Goal: Find specific fact

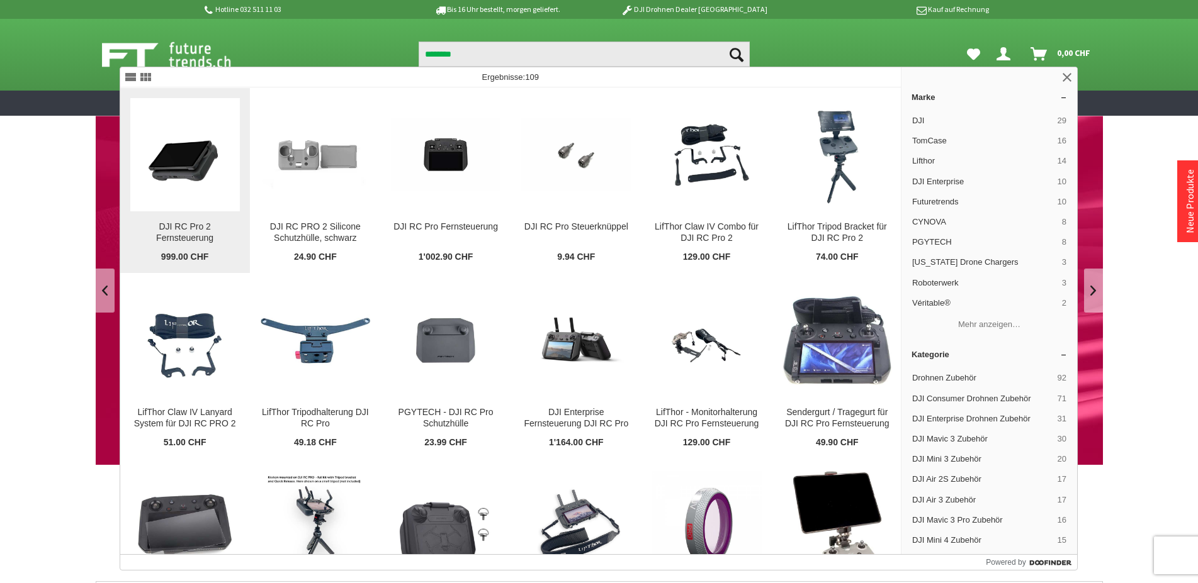
type input "********"
click at [178, 169] on img at bounding box center [185, 155] width 110 height 110
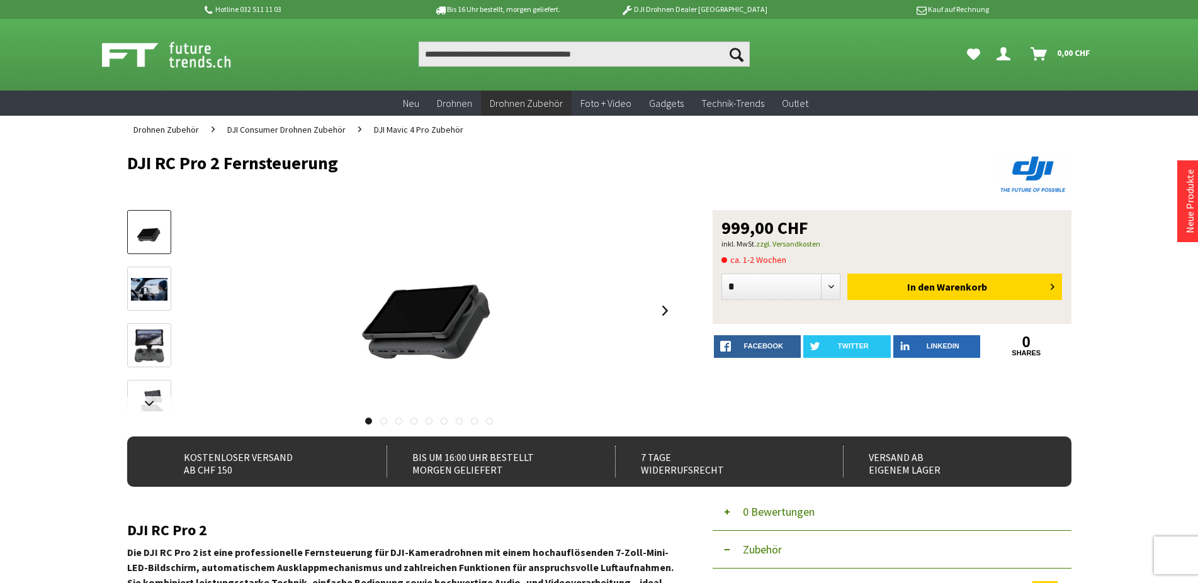
click at [141, 295] on img at bounding box center [149, 289] width 37 height 23
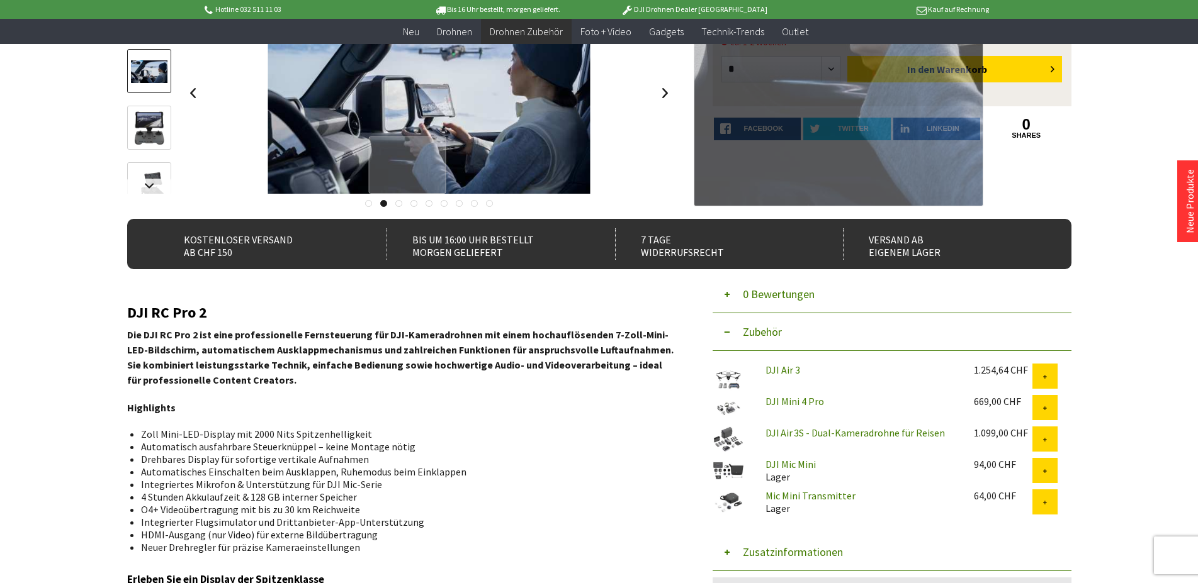
scroll to position [385, 0]
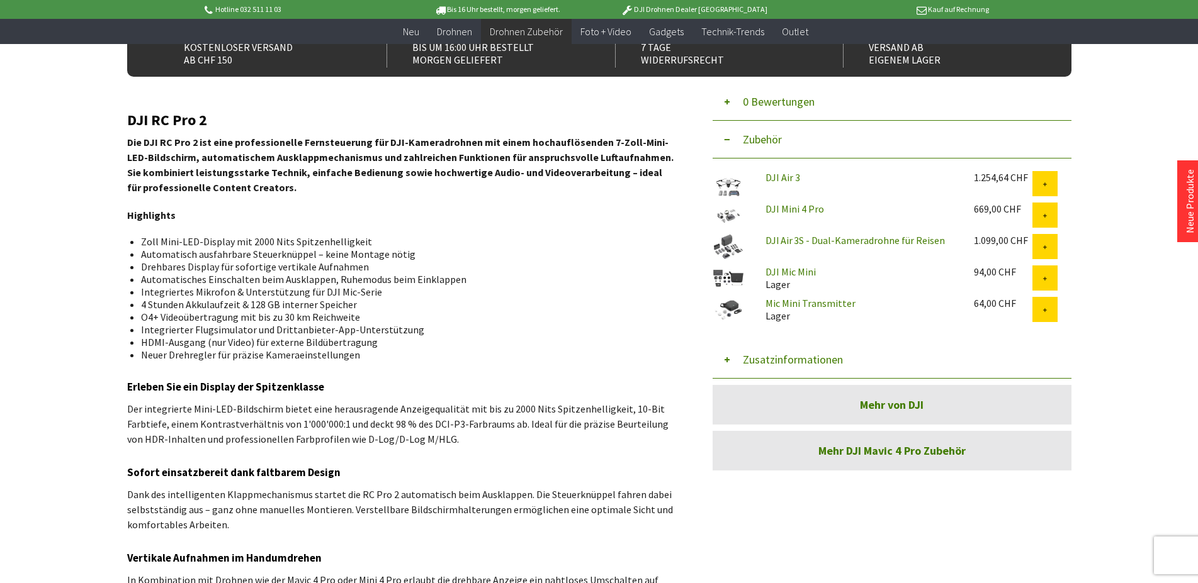
click at [758, 353] on button "Zusatzinformationen" at bounding box center [892, 360] width 359 height 38
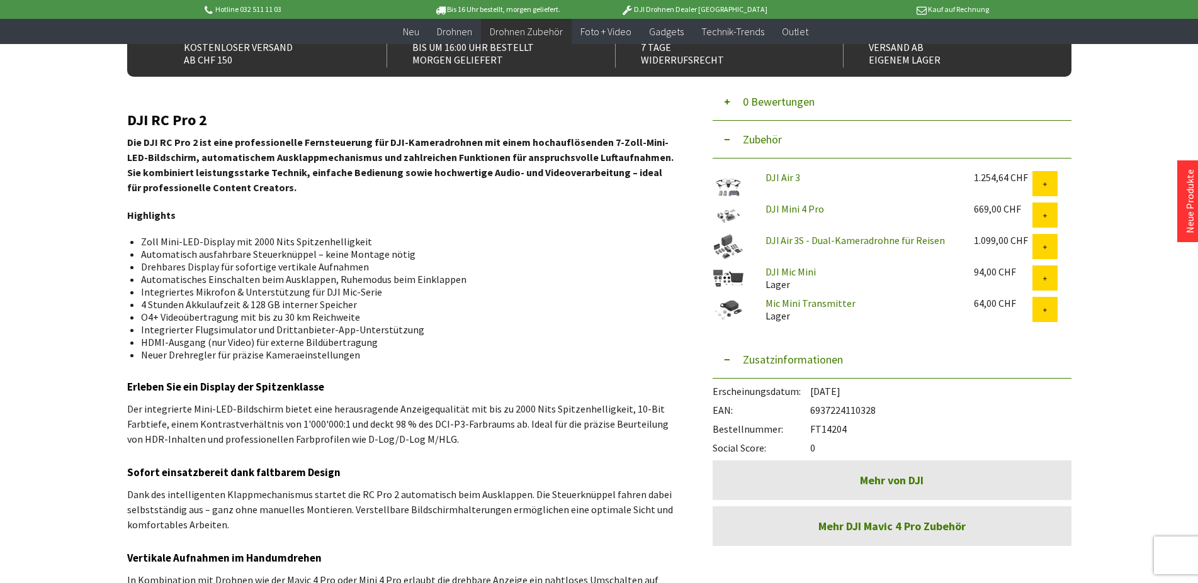
click at [838, 410] on div "EAN: 6937224110328" at bounding box center [892, 407] width 359 height 19
copy div "6937224110328"
